Goal: Check status: Check status

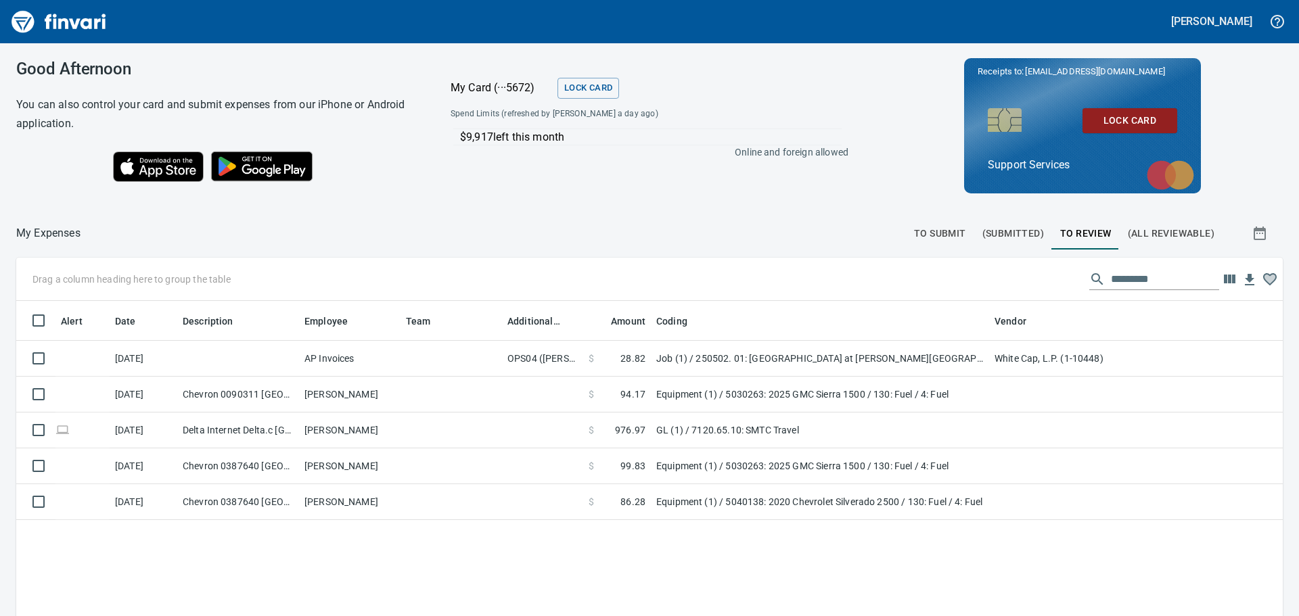
scroll to position [457, 1246]
click at [1076, 226] on span "To Review" at bounding box center [1085, 233] width 51 height 17
click at [1111, 274] on input "text" at bounding box center [1165, 279] width 108 height 22
click at [985, 237] on span "(Submitted)" at bounding box center [1013, 233] width 62 height 17
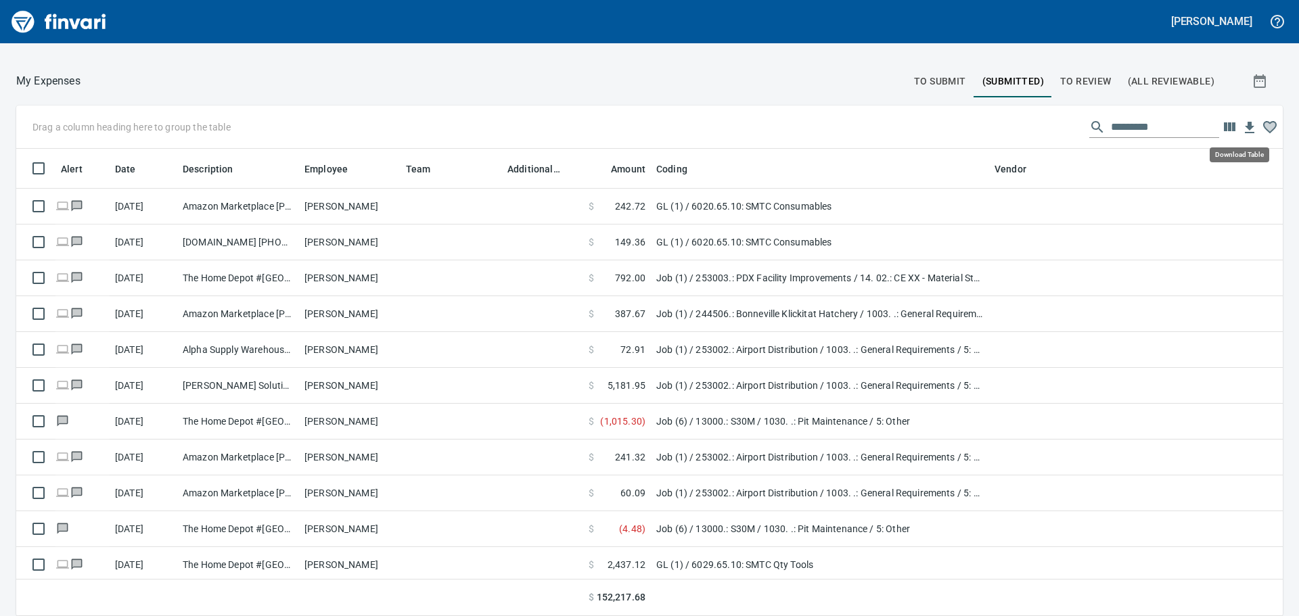
scroll to position [457, 1236]
click at [1223, 128] on icon "button" at bounding box center [1228, 126] width 11 height 9
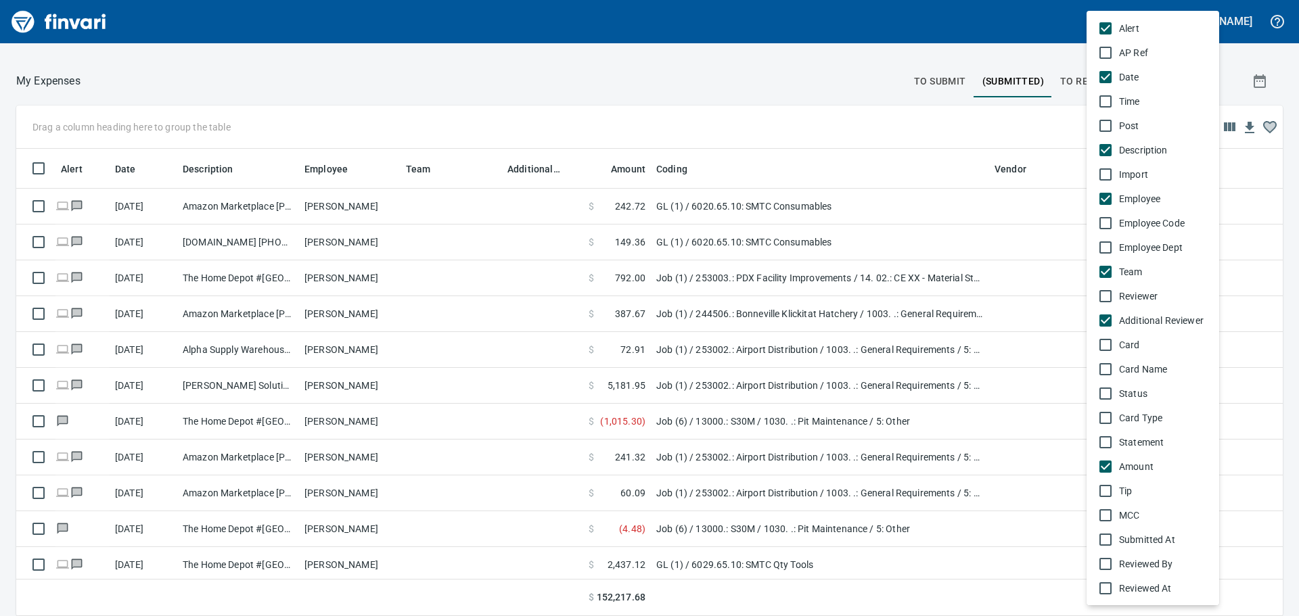
click at [1234, 176] on div at bounding box center [649, 308] width 1299 height 616
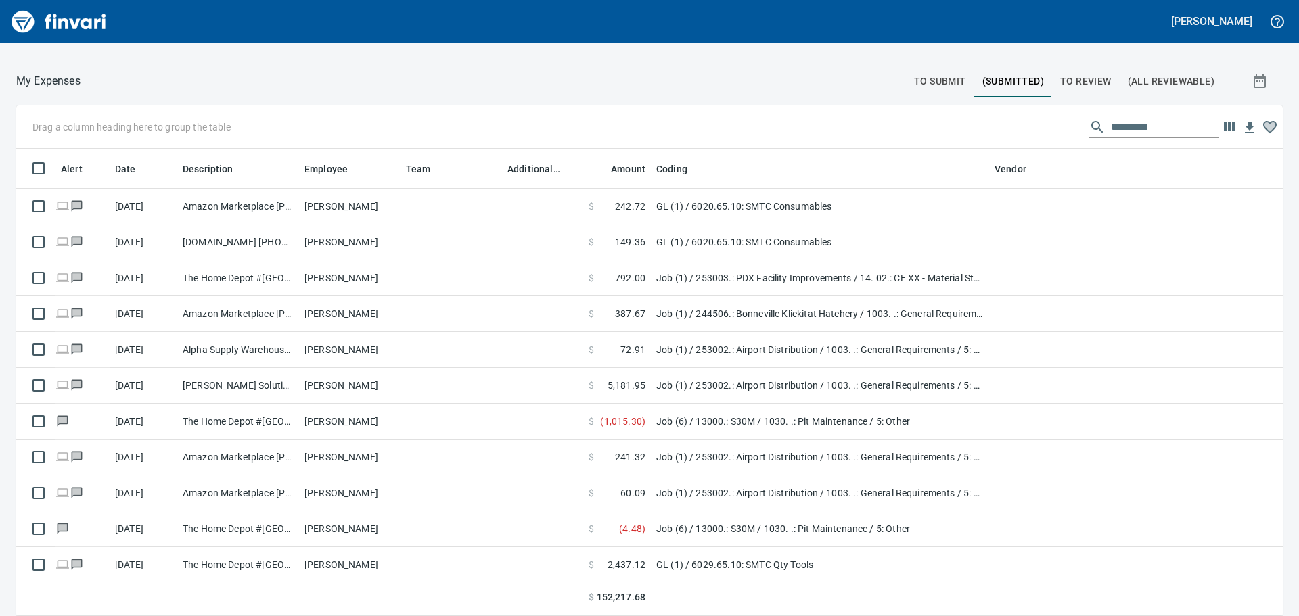
click at [1089, 126] on div at bounding box center [1154, 127] width 130 height 22
click at [1251, 89] on icon "button" at bounding box center [1259, 81] width 16 height 16
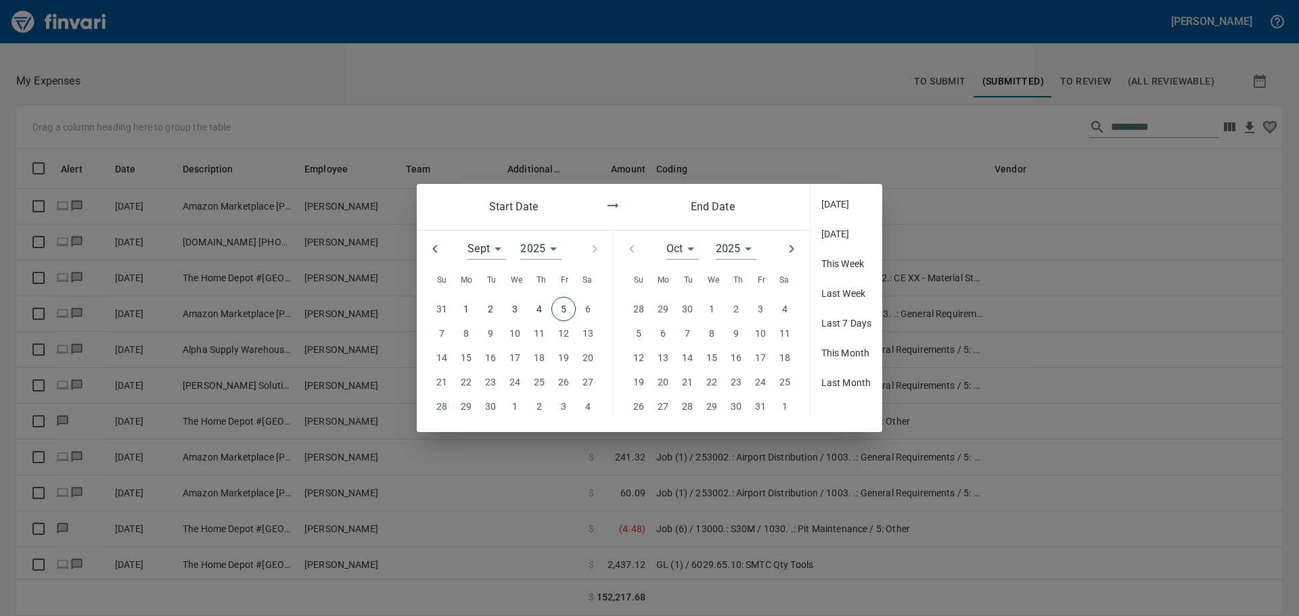
click at [558, 247] on div "2025 ****" at bounding box center [540, 249] width 41 height 22
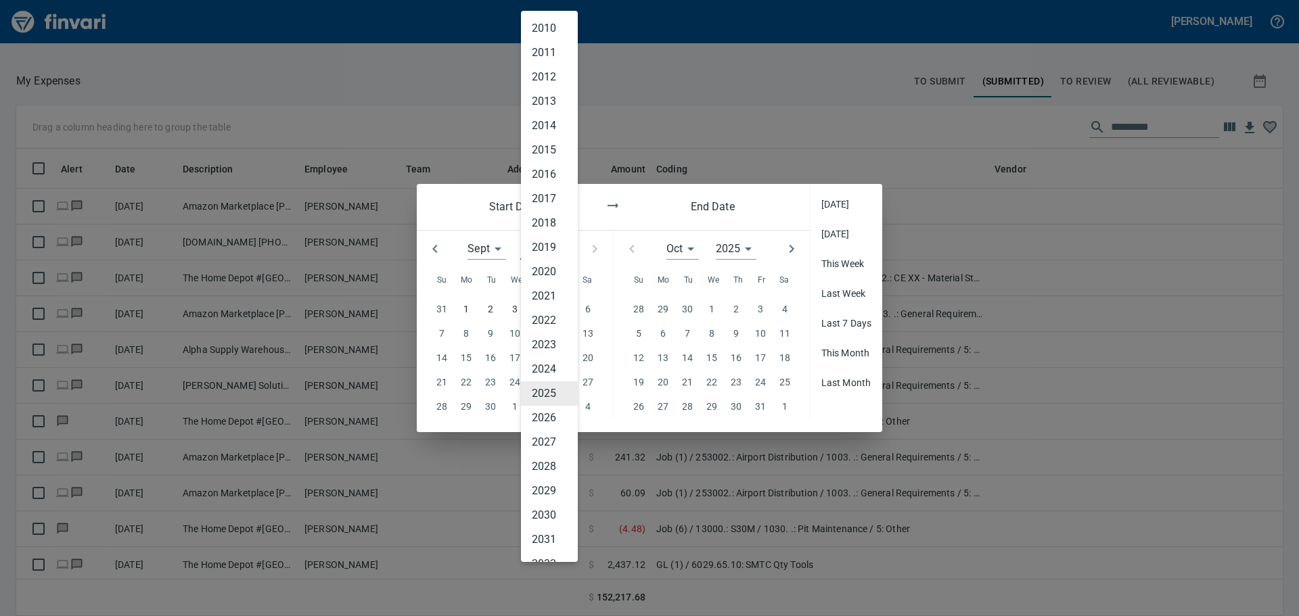
click at [555, 366] on li "2024" at bounding box center [549, 369] width 57 height 24
type input "****"
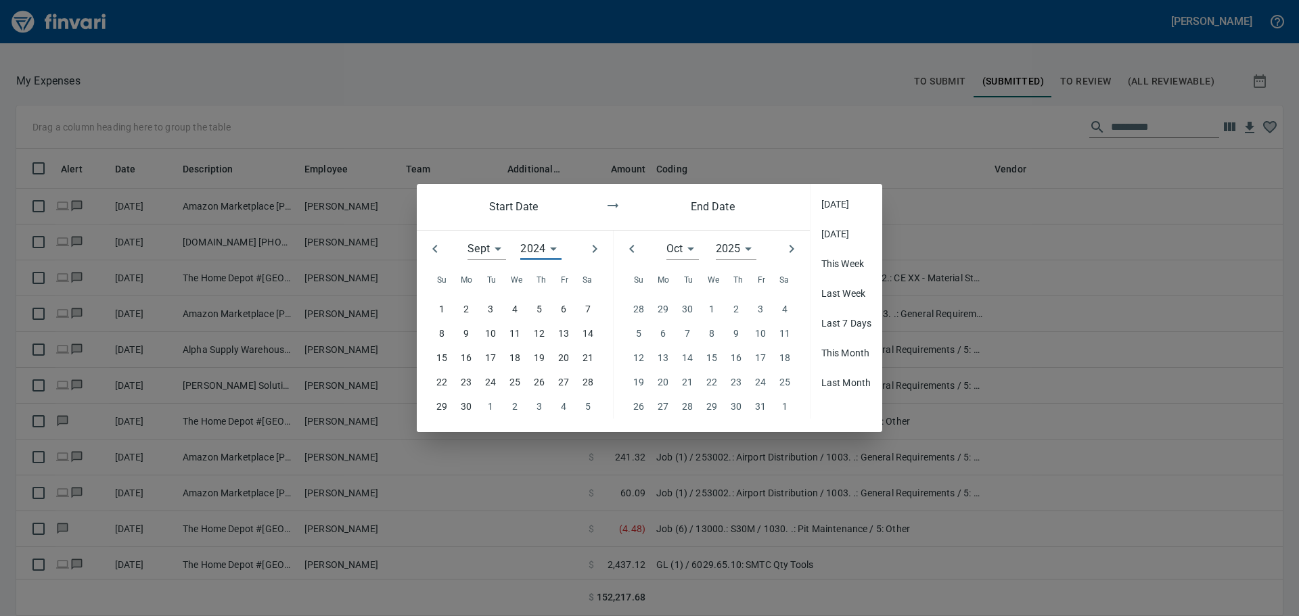
click at [753, 250] on div "2025 ****" at bounding box center [736, 249] width 41 height 22
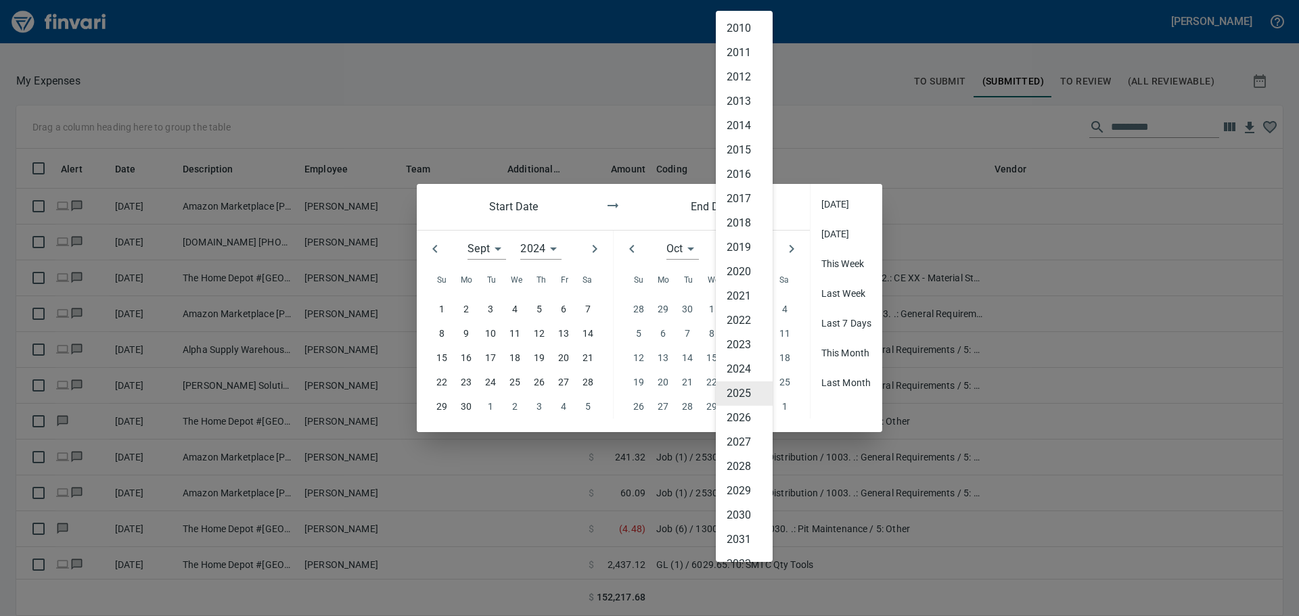
click at [745, 361] on li "2024" at bounding box center [744, 369] width 57 height 24
type input "****"
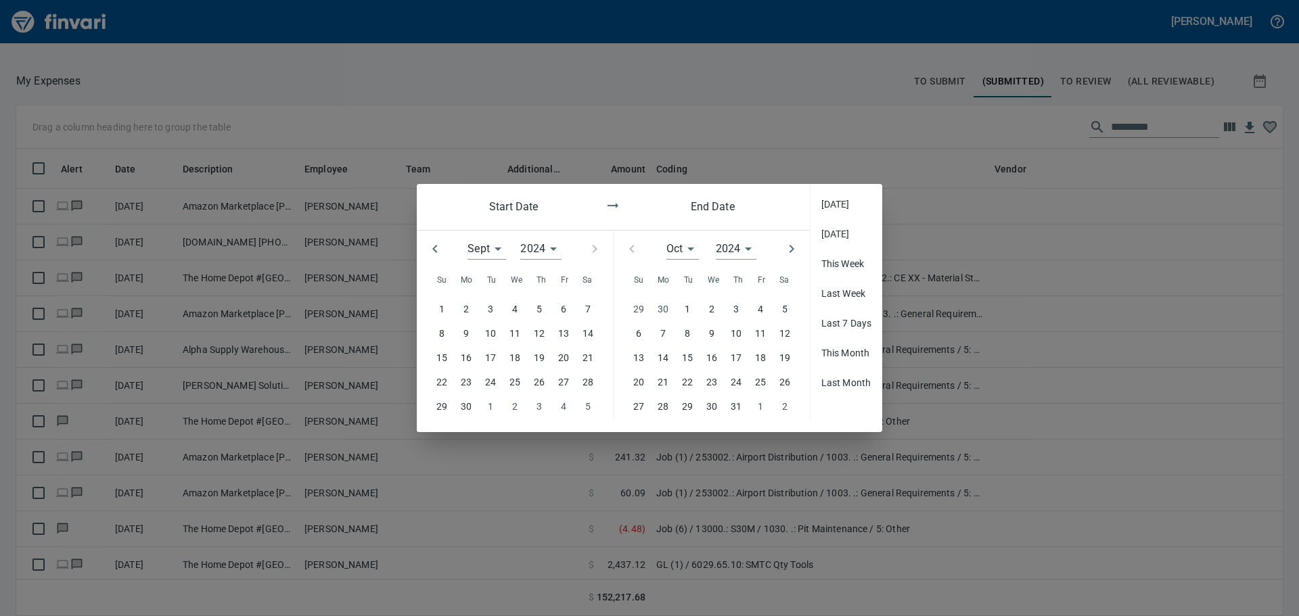
click at [431, 249] on icon "button" at bounding box center [435, 249] width 16 height 16
type input "*"
click at [447, 402] on p "25" at bounding box center [441, 406] width 11 height 15
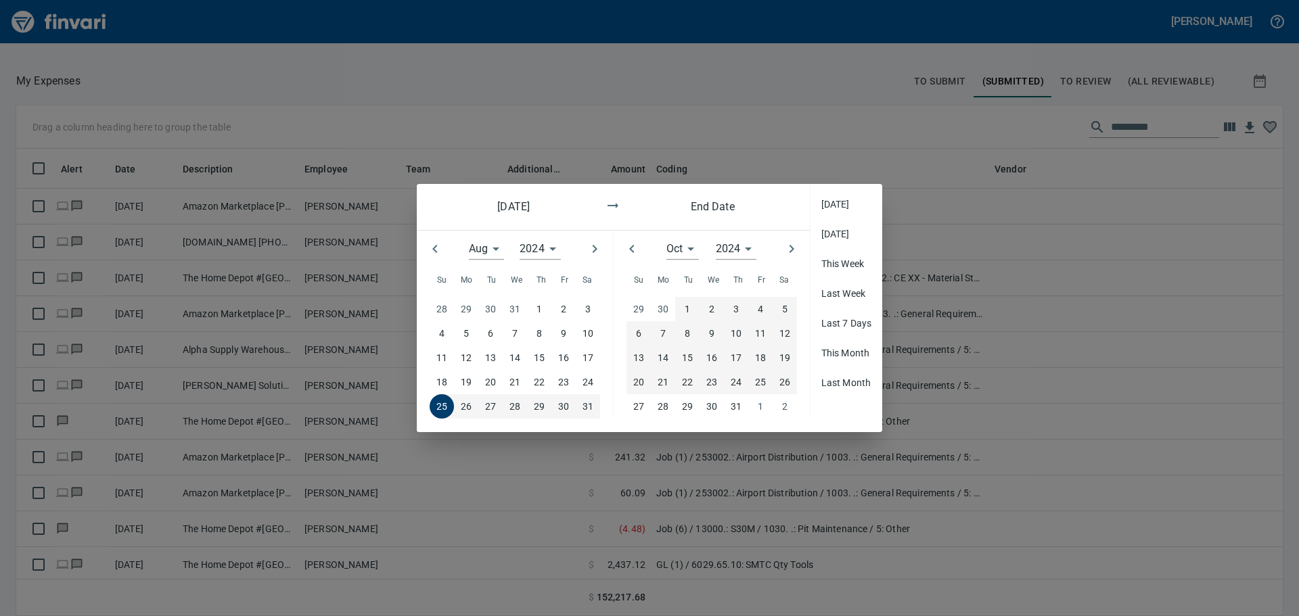
click at [780, 383] on p "26" at bounding box center [784, 382] width 11 height 15
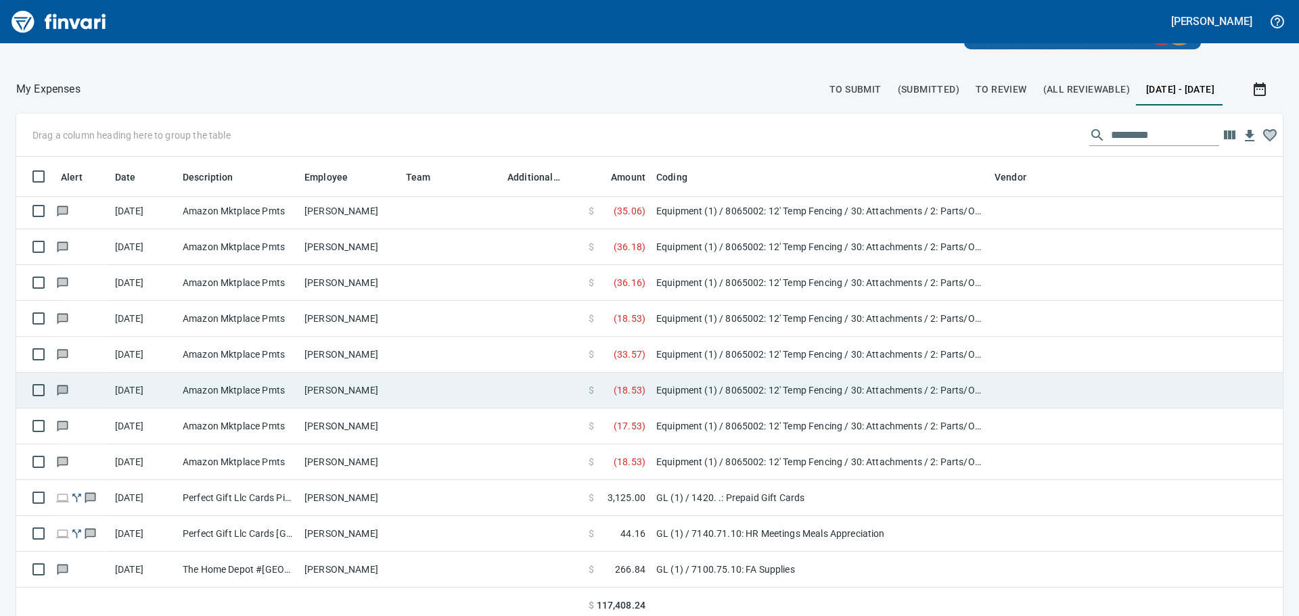
scroll to position [152, 0]
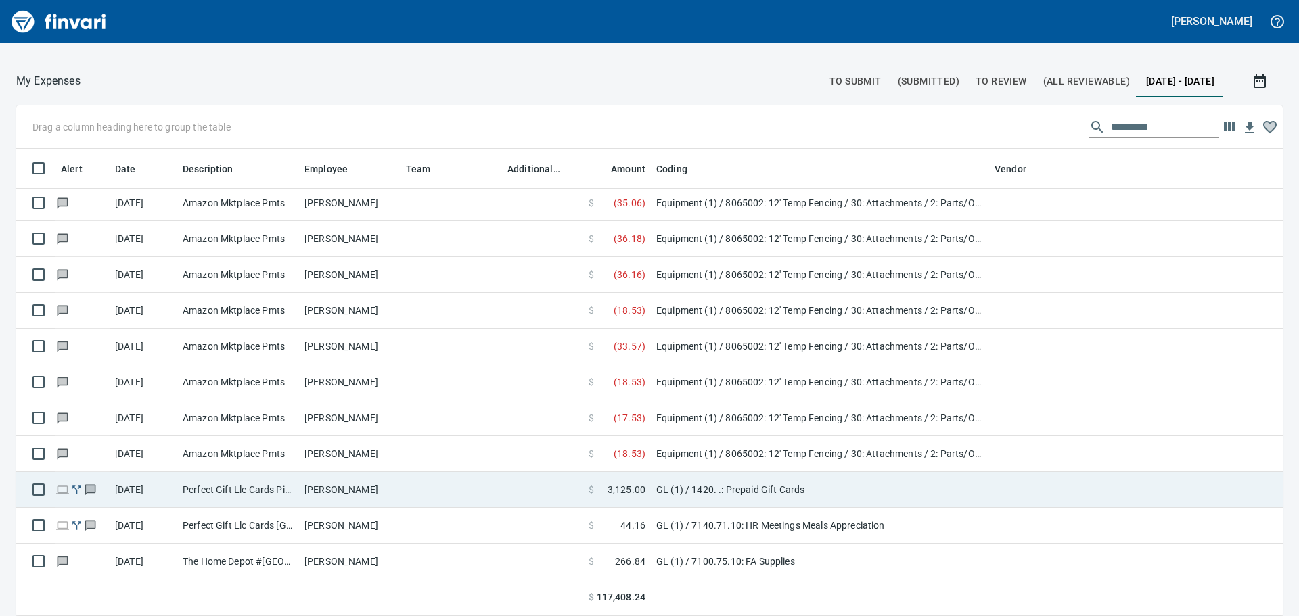
click at [819, 491] on td "GL (1) / 1420. .: Prepaid Gift Cards" at bounding box center [820, 490] width 338 height 36
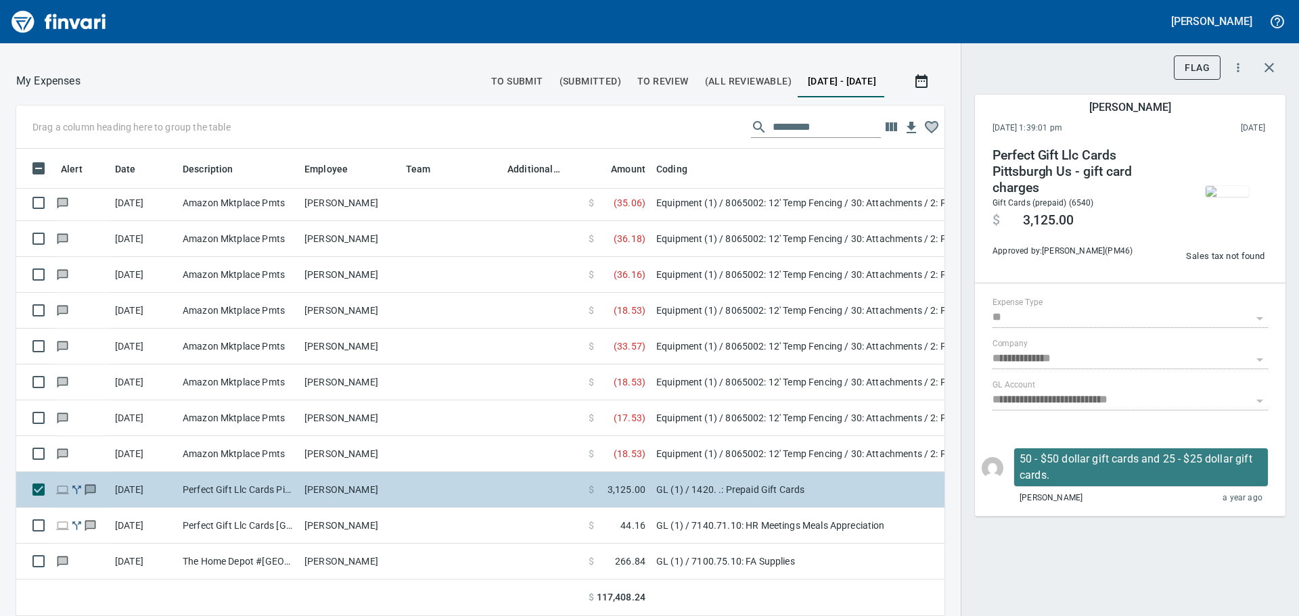
scroll to position [447, 897]
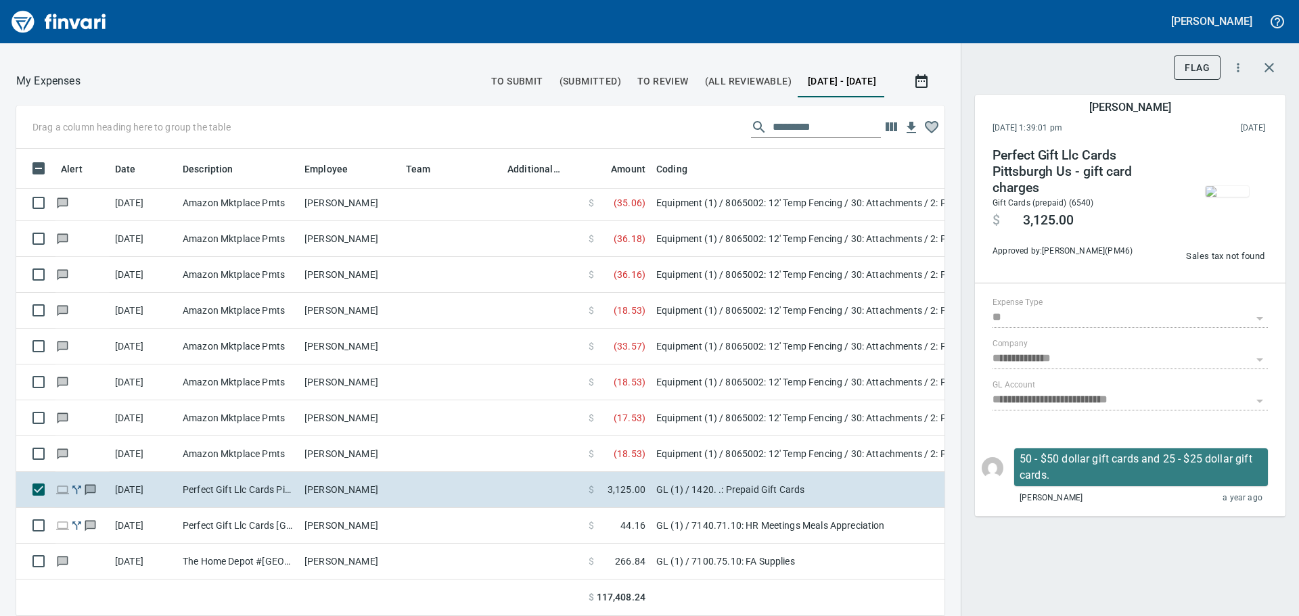
click at [1221, 186] on img "button" at bounding box center [1226, 191] width 43 height 11
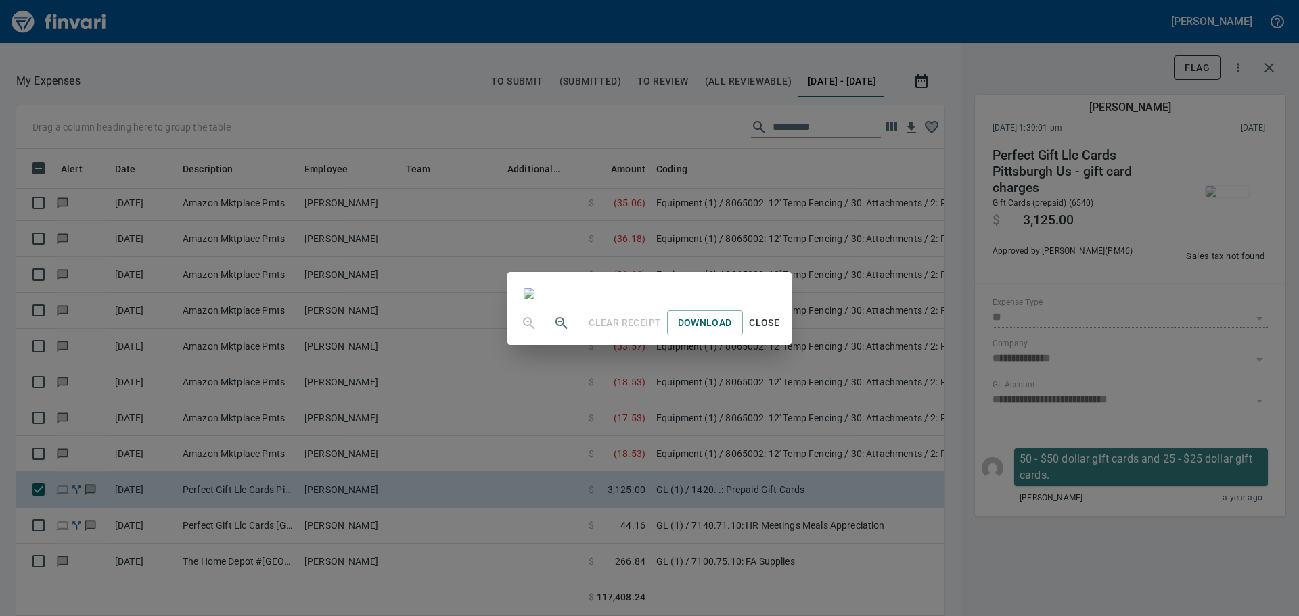
click at [1177, 538] on div "Clear Receipt Download Close" at bounding box center [649, 308] width 1299 height 616
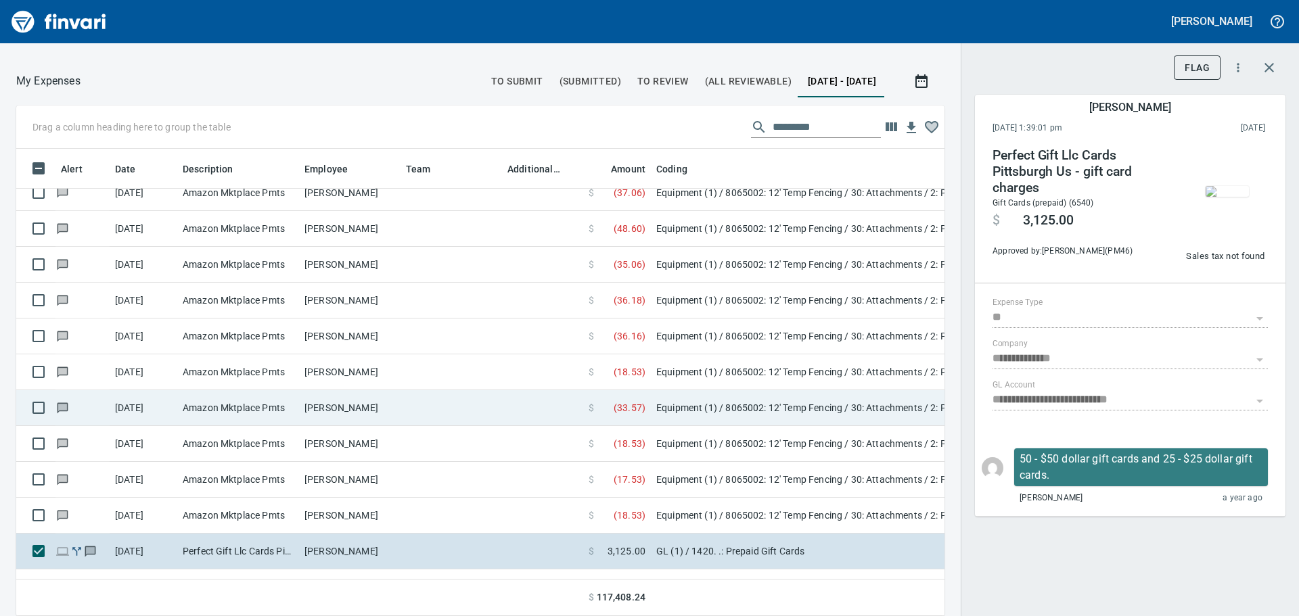
scroll to position [3312, 0]
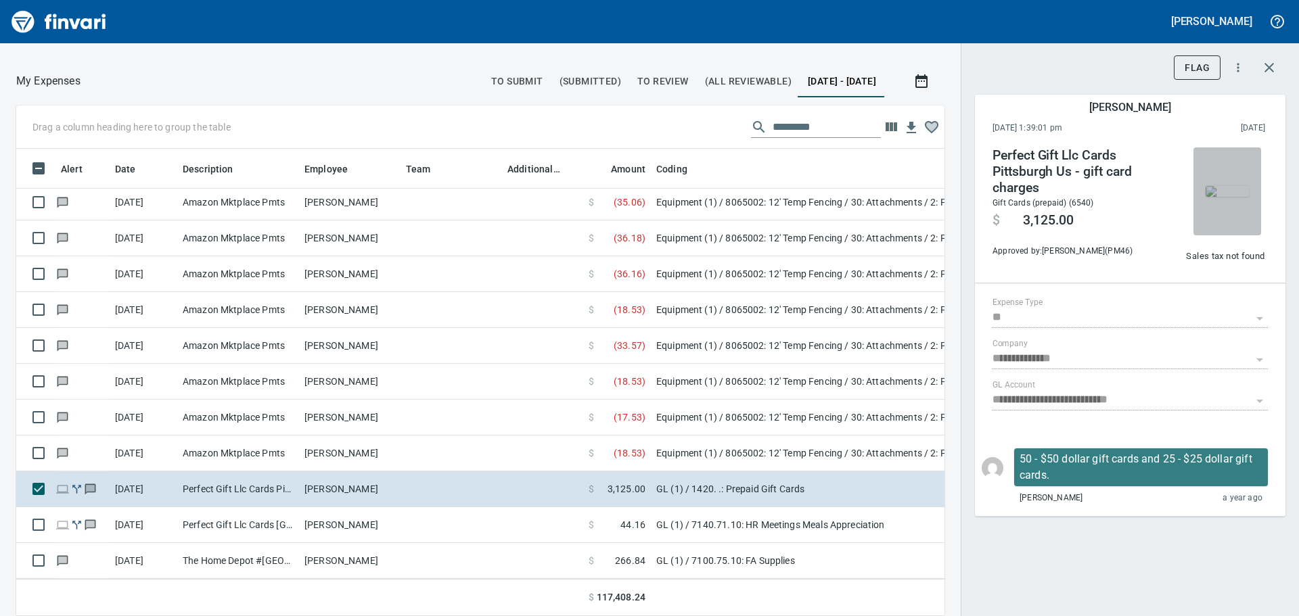
click at [1219, 187] on img "button" at bounding box center [1226, 191] width 43 height 11
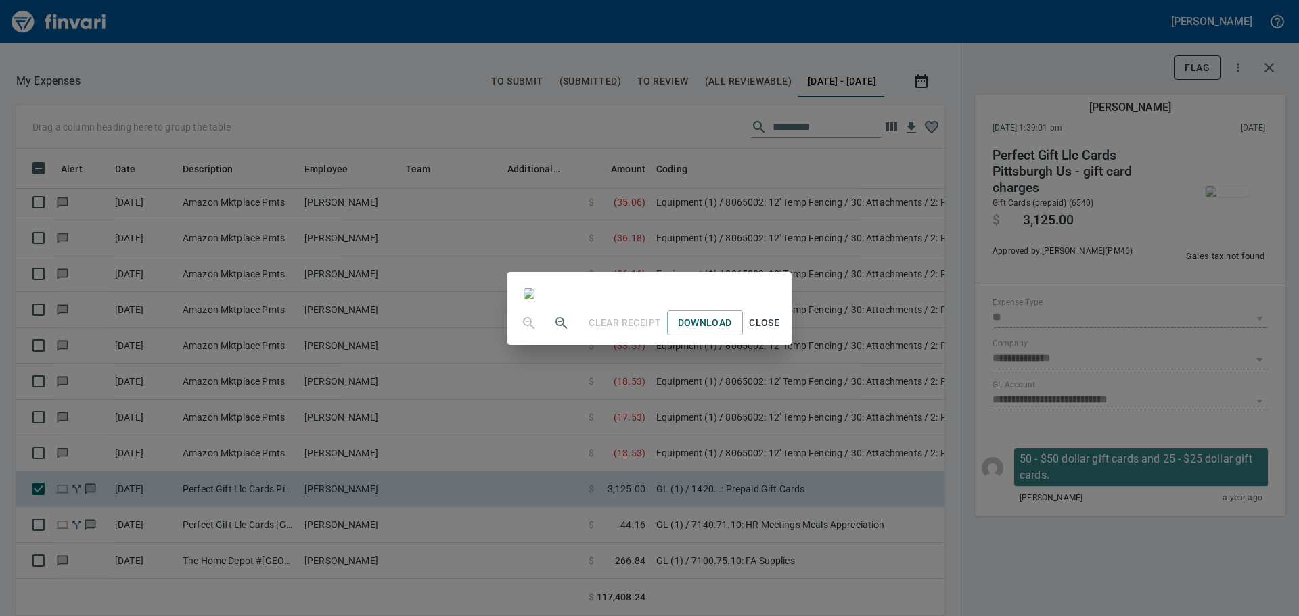
scroll to position [3, 0]
drag, startPoint x: 1055, startPoint y: 563, endPoint x: 1046, endPoint y: 562, distance: 9.6
click at [1055, 563] on div "Clear Receipt Download Close" at bounding box center [649, 308] width 1299 height 616
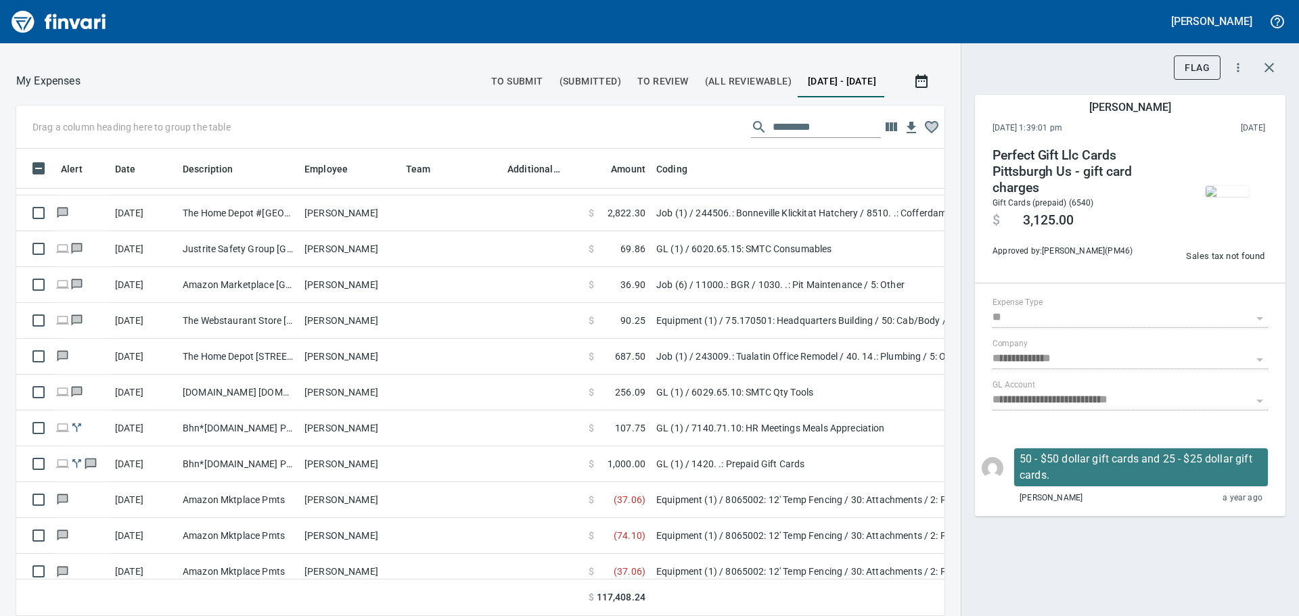
scroll to position [2839, 0]
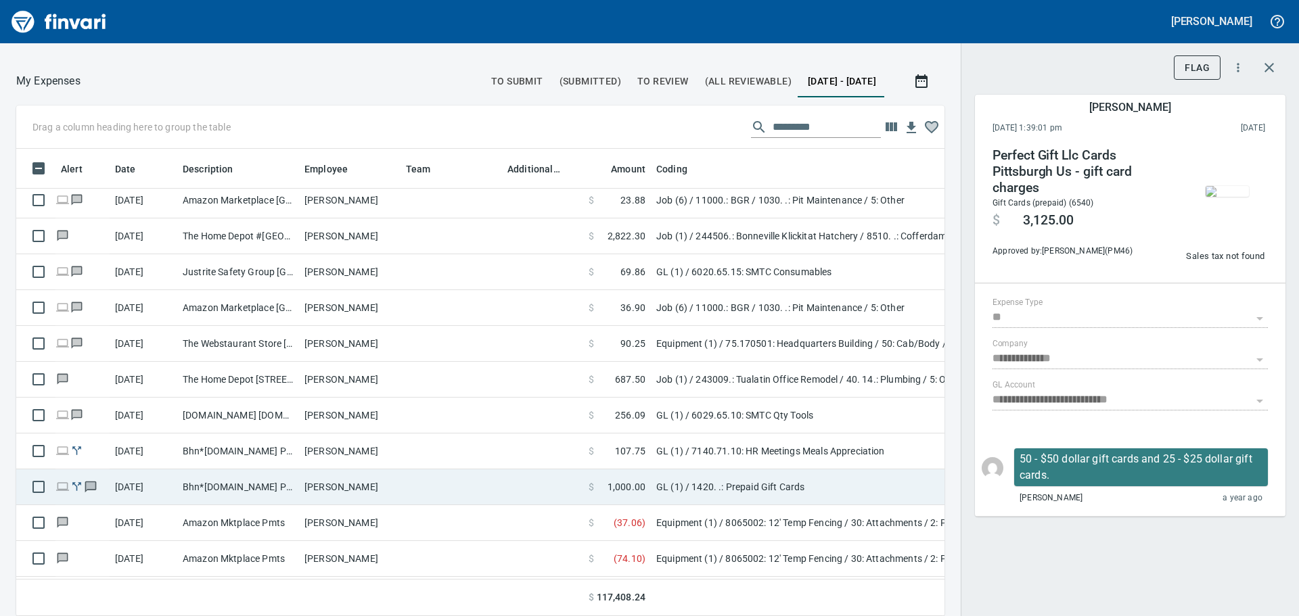
click at [521, 494] on td at bounding box center [542, 487] width 81 height 36
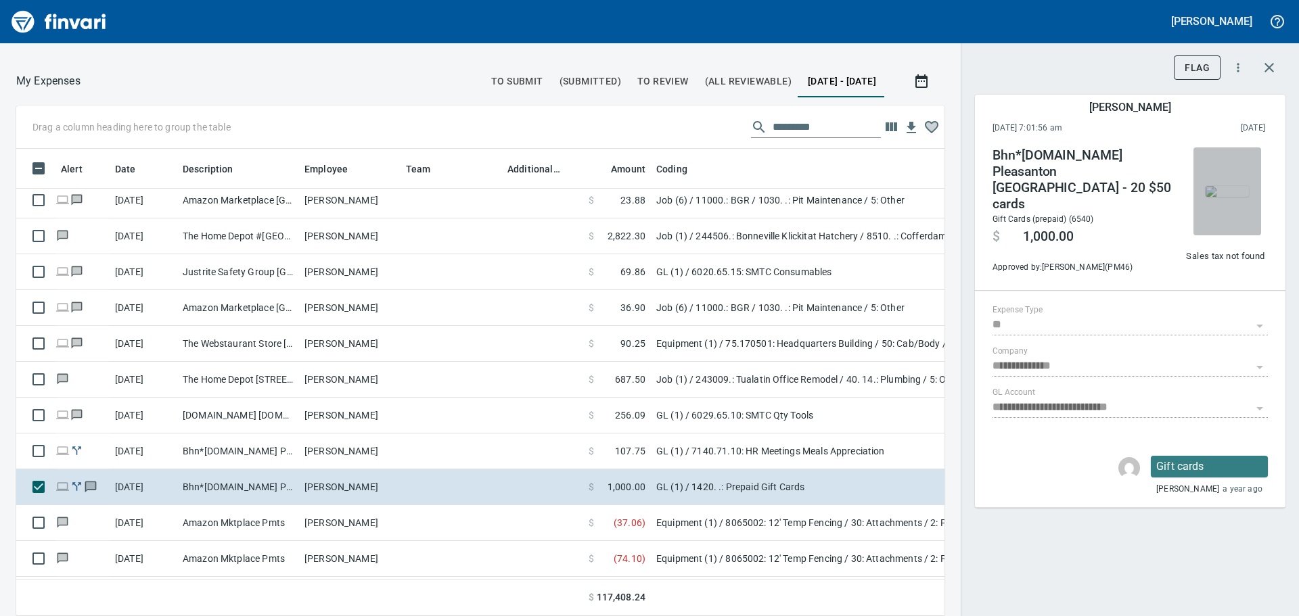
click at [1219, 186] on img "button" at bounding box center [1226, 191] width 43 height 11
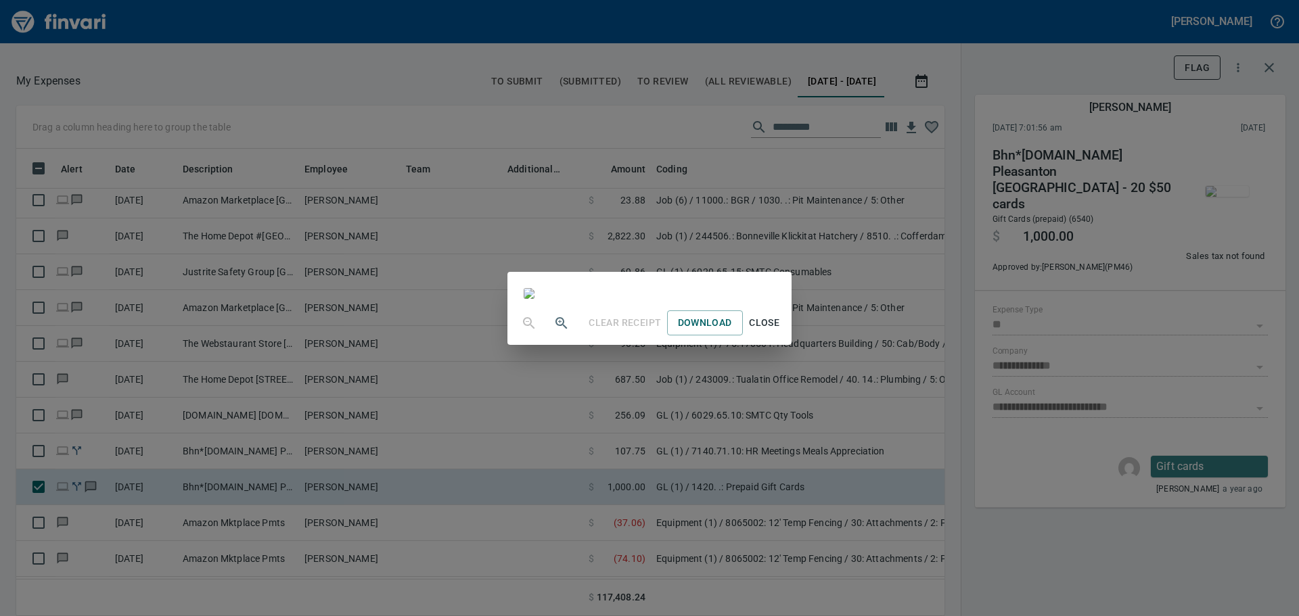
scroll to position [1894, 0]
click at [1282, 254] on div "Clear Receipt Download Close" at bounding box center [649, 308] width 1299 height 616
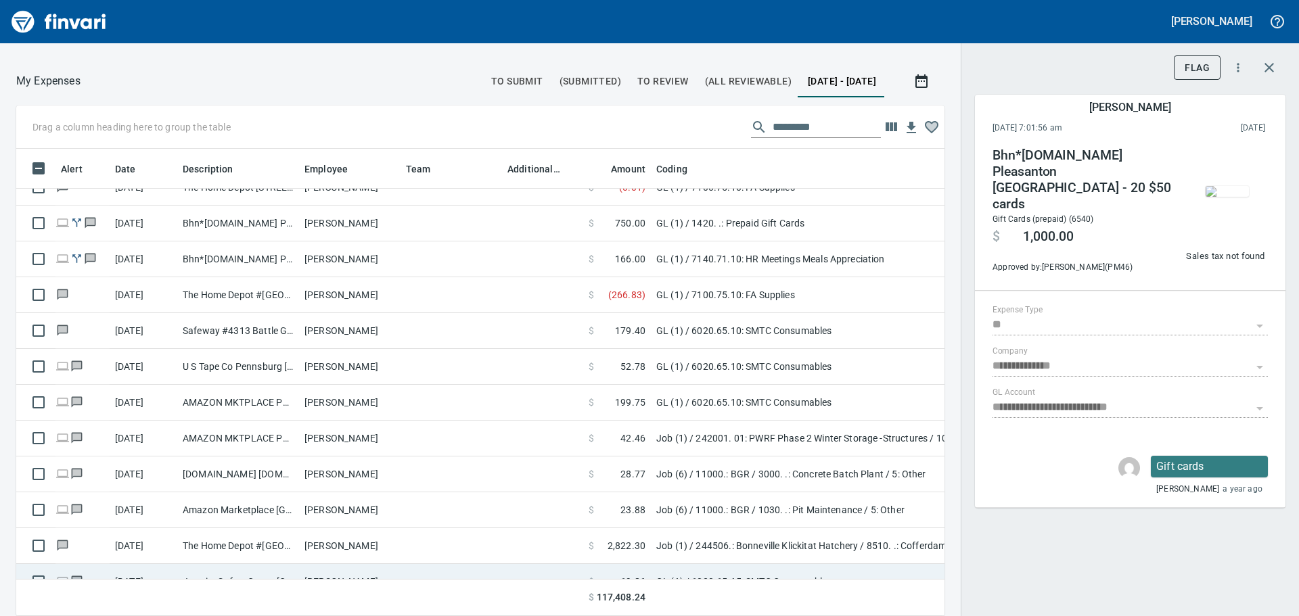
scroll to position [2500, 0]
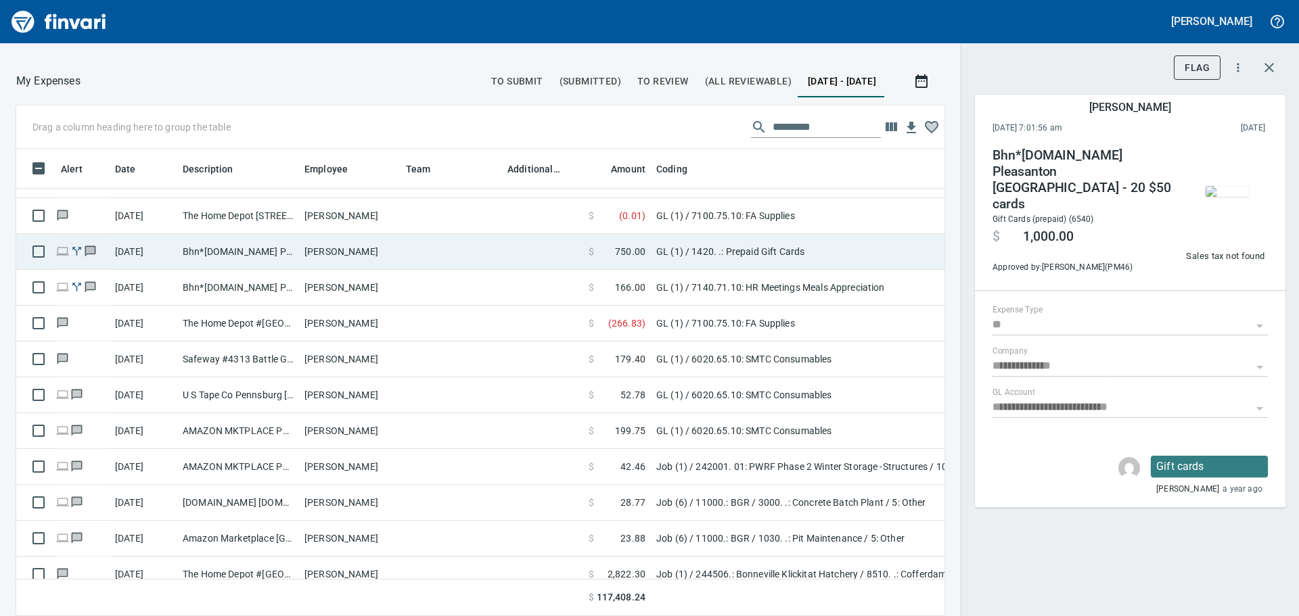
click at [828, 259] on td "GL (1) / 1420. .: Prepaid Gift Cards" at bounding box center [820, 252] width 338 height 36
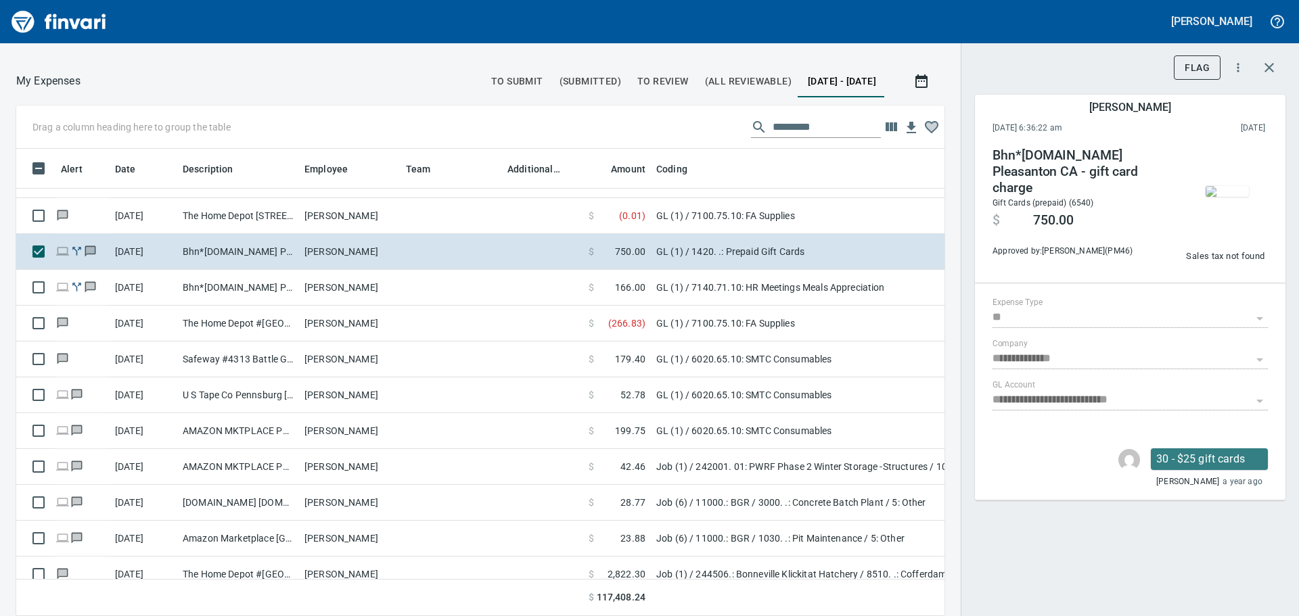
click at [1234, 197] on img "button" at bounding box center [1226, 191] width 43 height 11
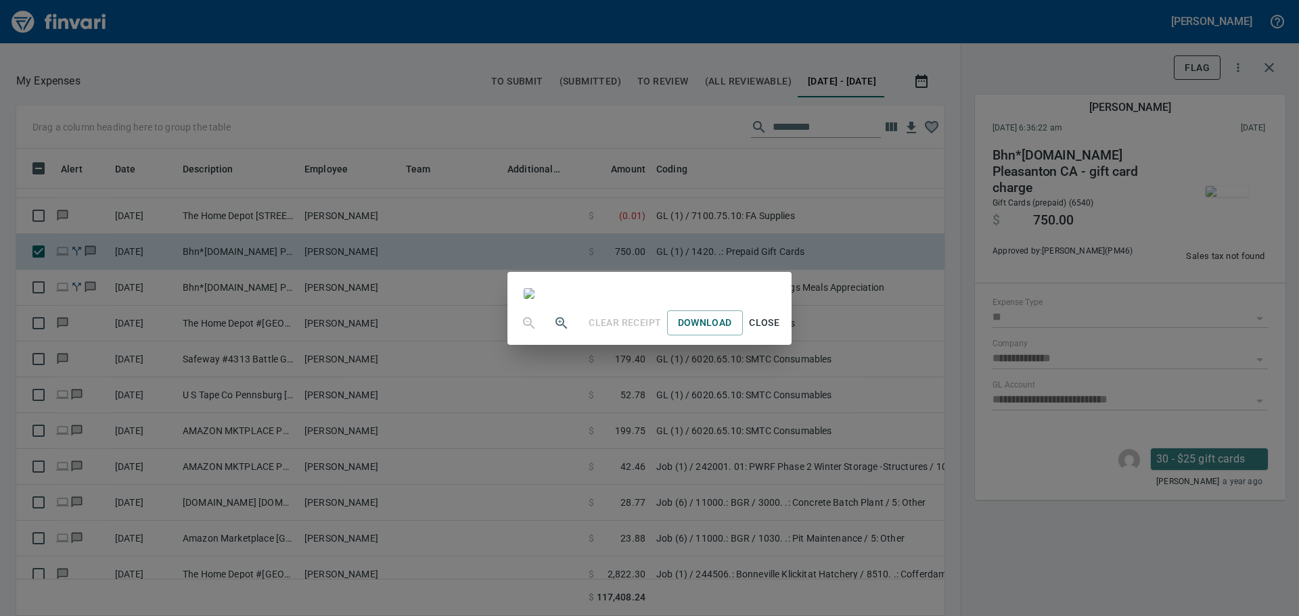
scroll to position [2029, 0]
click at [1293, 240] on div "Clear Receipt Download Close" at bounding box center [649, 308] width 1299 height 616
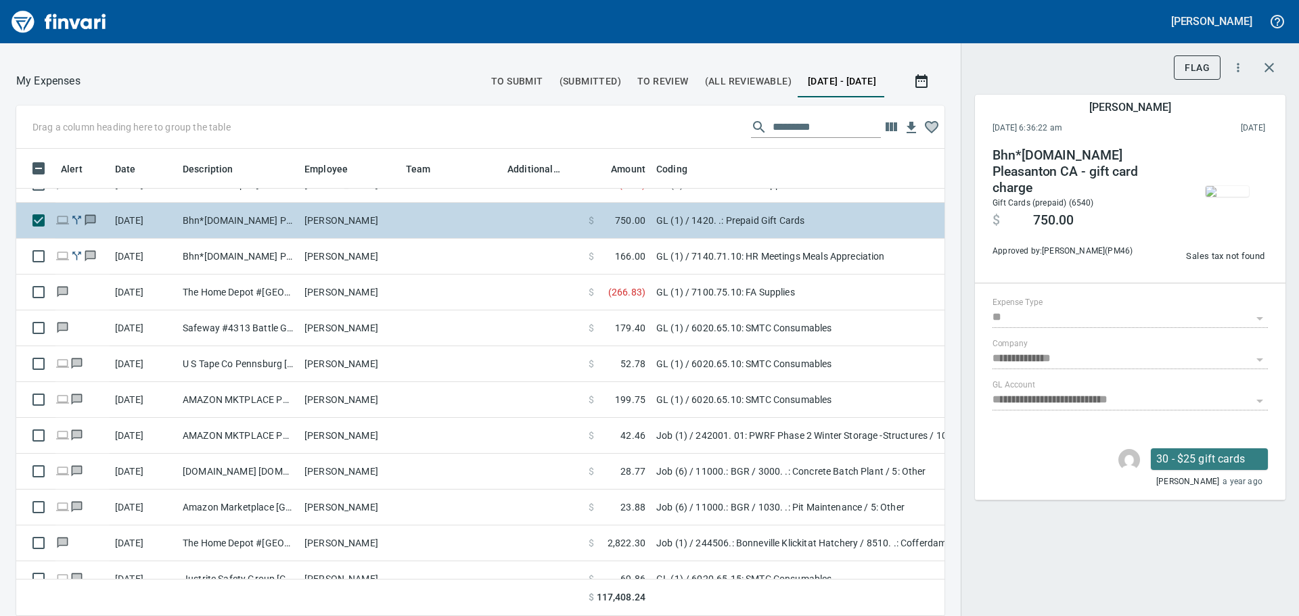
scroll to position [2500, 0]
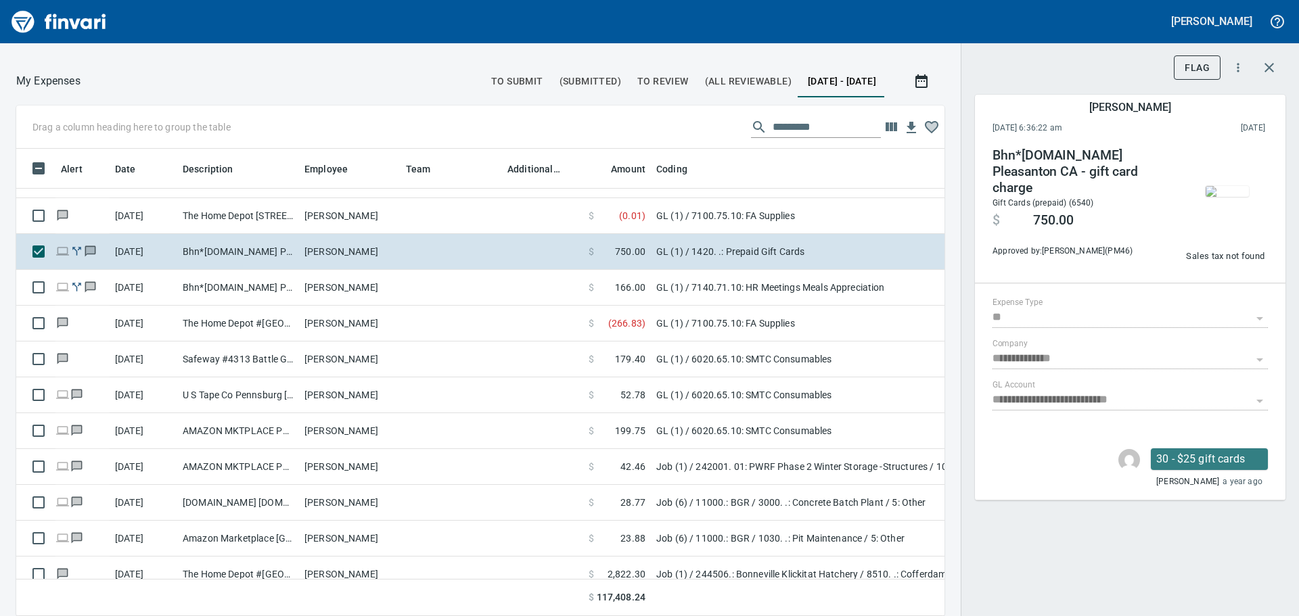
click at [1199, 190] on button "button" at bounding box center [1227, 191] width 68 height 88
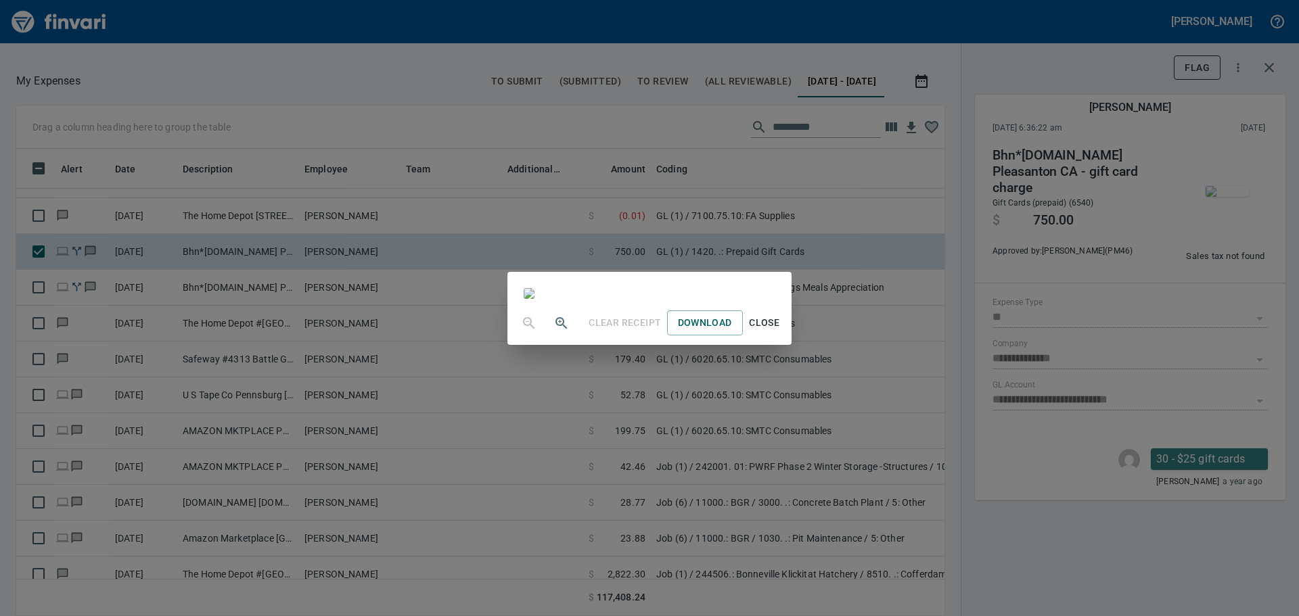
scroll to position [6074, 0]
click at [1289, 137] on div "Clear Receipt Download Close" at bounding box center [649, 308] width 1299 height 616
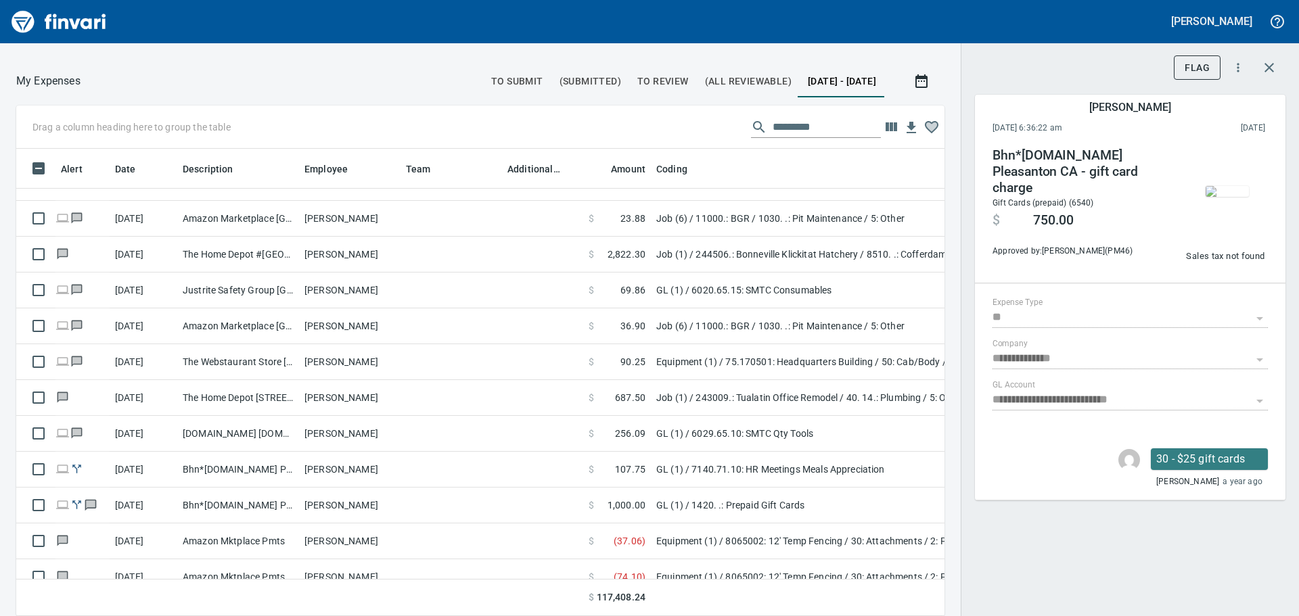
scroll to position [2839, 0]
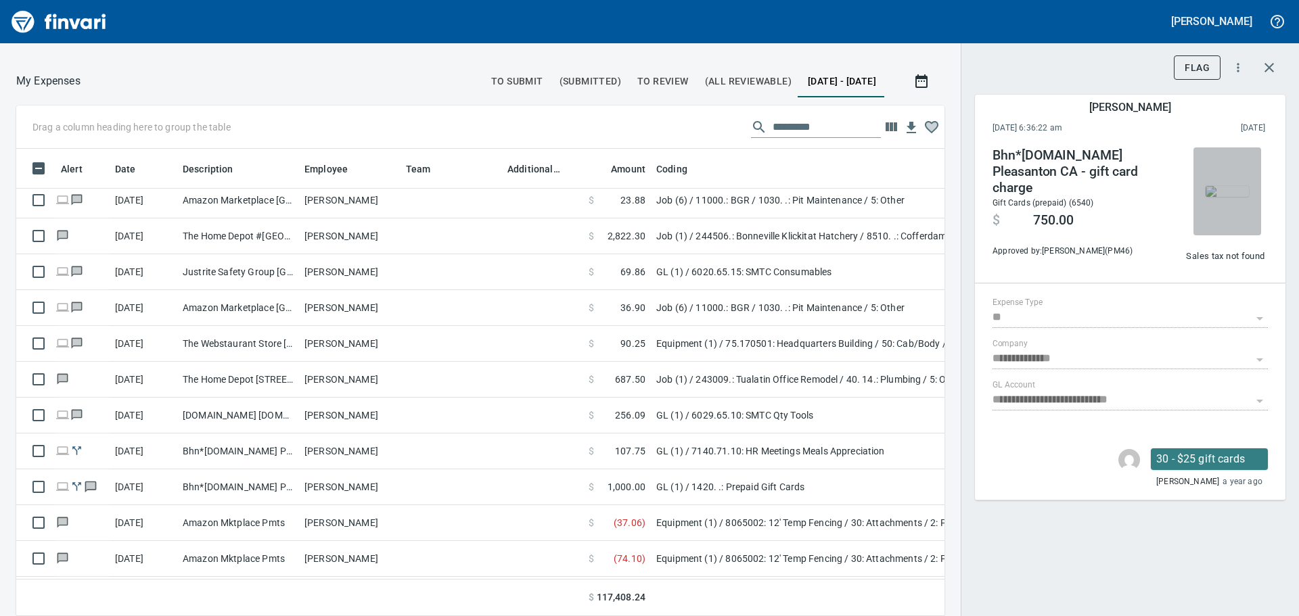
click at [1242, 197] on img "button" at bounding box center [1226, 191] width 43 height 11
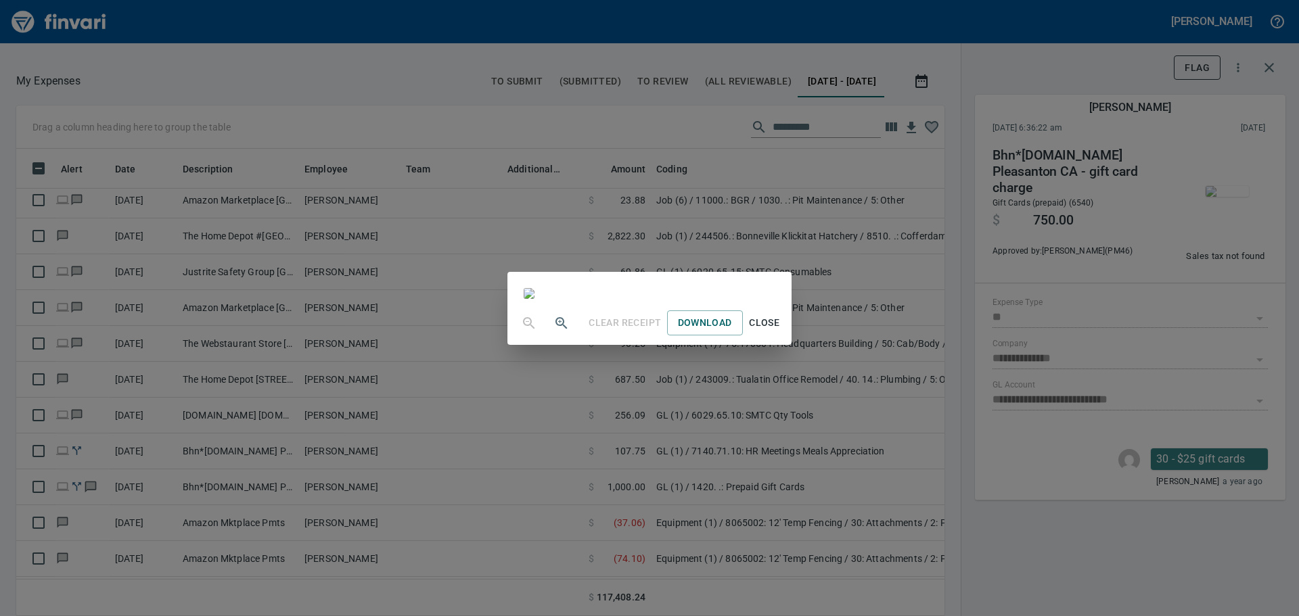
click at [1292, 99] on div "Clear Receipt Download Close" at bounding box center [649, 308] width 1299 height 616
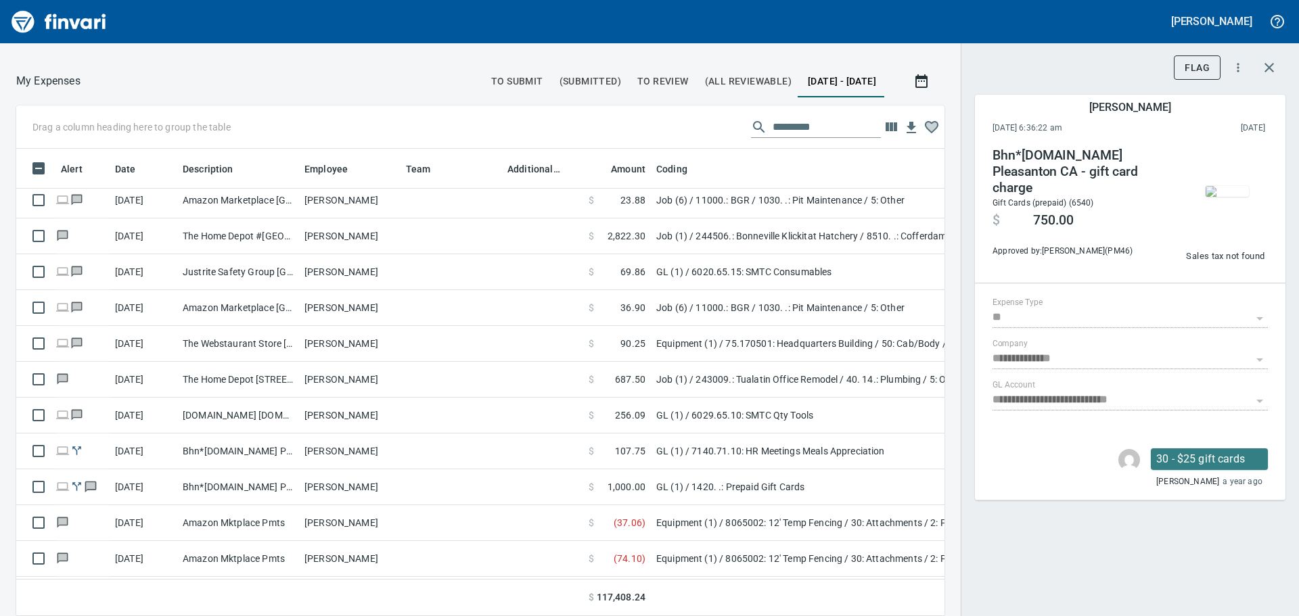
click at [774, 126] on input "text" at bounding box center [826, 127] width 108 height 22
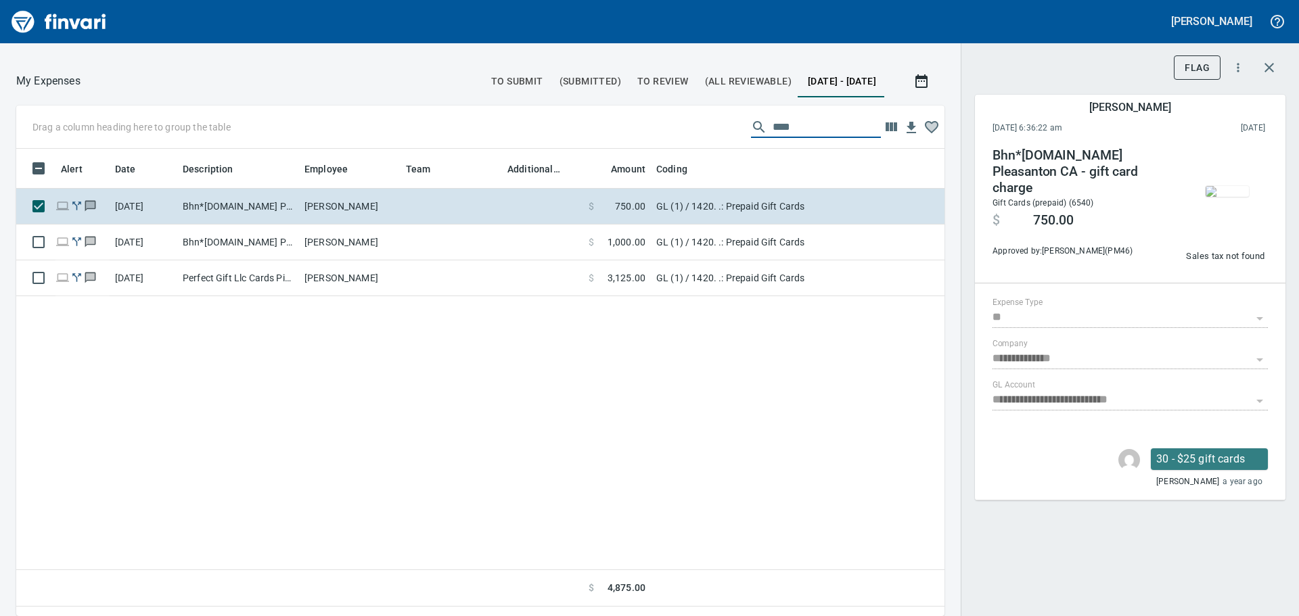
type input "****"
click at [1223, 197] on img "button" at bounding box center [1226, 191] width 43 height 11
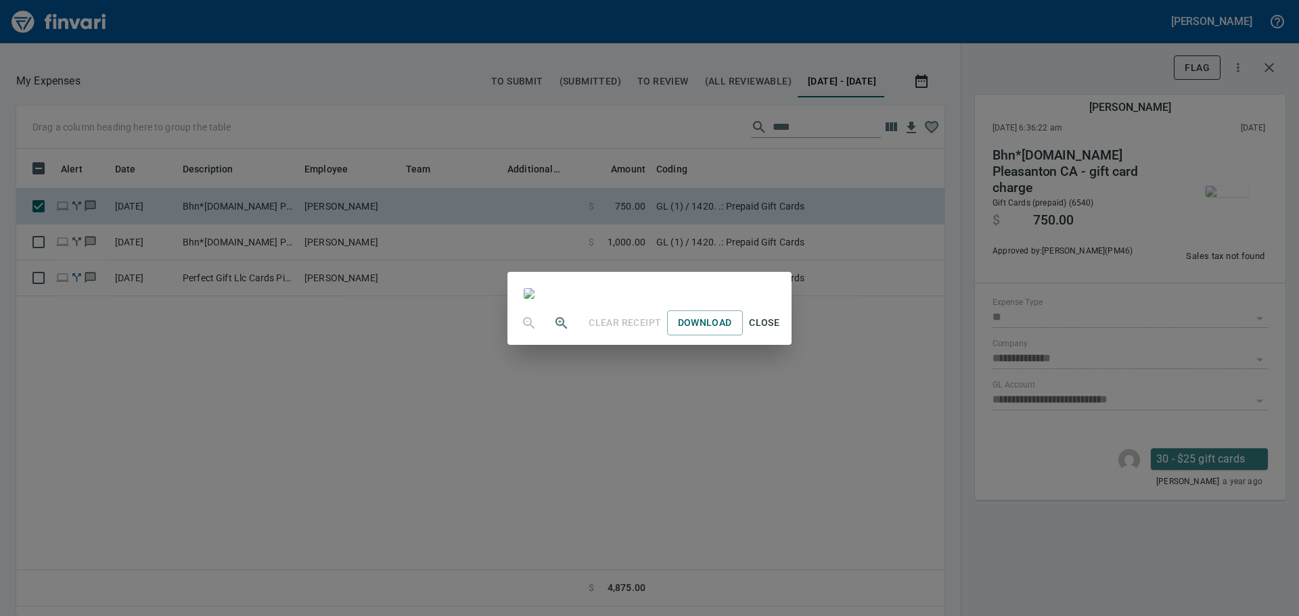
scroll to position [744, 0]
click at [780, 331] on span "Close" at bounding box center [764, 322] width 32 height 17
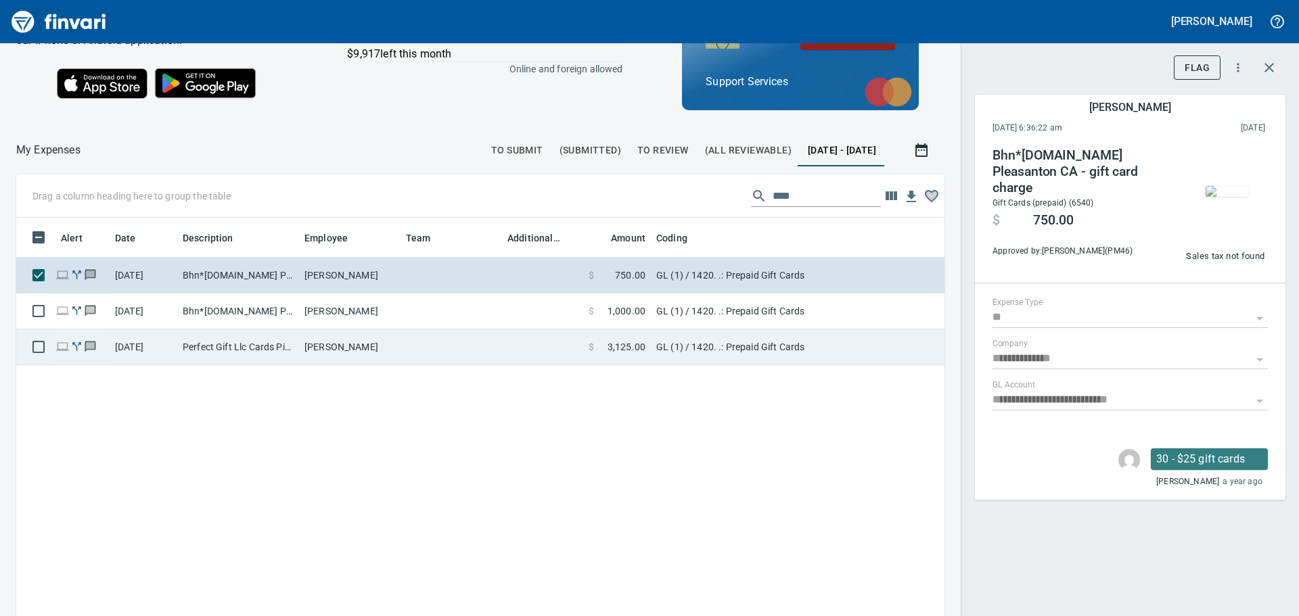
scroll to position [0, 0]
